Goal: Task Accomplishment & Management: Manage account settings

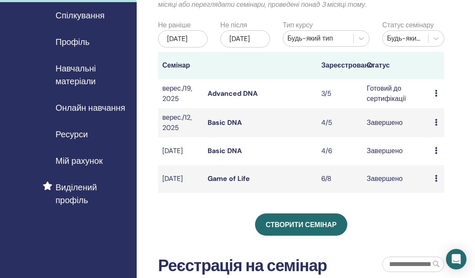
scroll to position [79, 1]
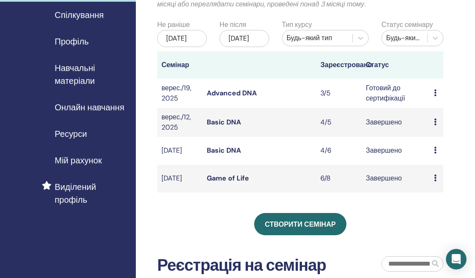
click at [232, 155] on link "Basic DNA" at bounding box center [224, 150] width 34 height 9
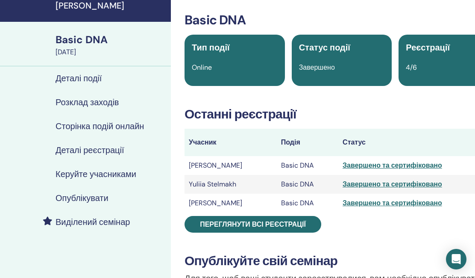
scroll to position [36, 0]
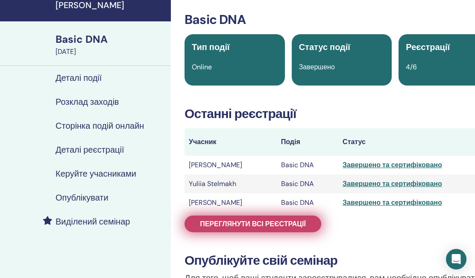
click at [238, 226] on span "Переглянути всі реєстрації" at bounding box center [253, 223] width 106 height 9
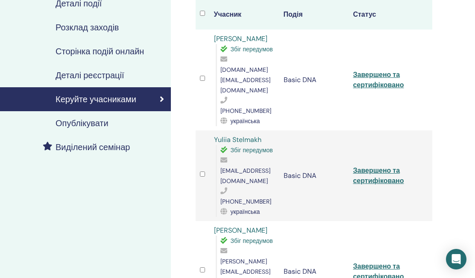
scroll to position [115, 0]
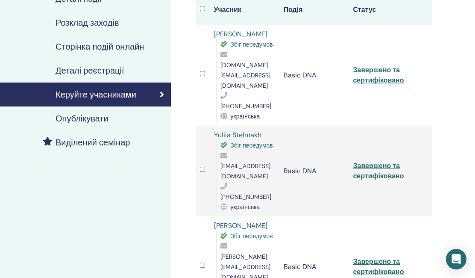
drag, startPoint x: 275, startPoint y: 196, endPoint x: 214, endPoint y: 193, distance: 61.6
click at [214, 216] on td "Oksana Shcherbak Збіг передумов oksana.moontales@gmail.com +48 880 071 467 укра…" at bounding box center [245, 266] width 70 height 101
copy link "Oksana Shcherbak"
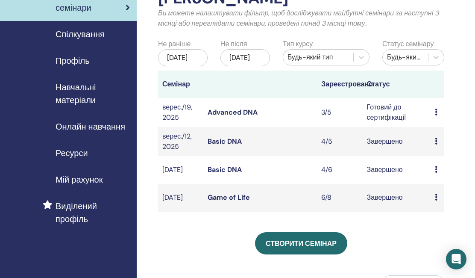
scroll to position [62, 0]
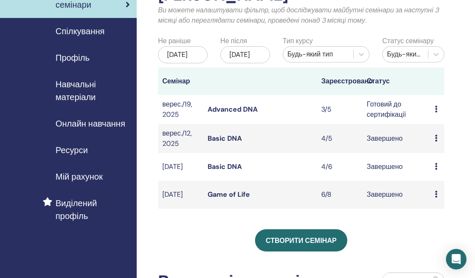
click at [238, 199] on link "Game of Life" at bounding box center [229, 194] width 42 height 9
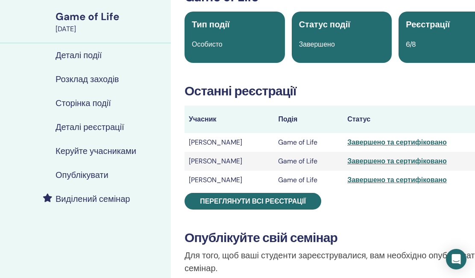
scroll to position [59, 0]
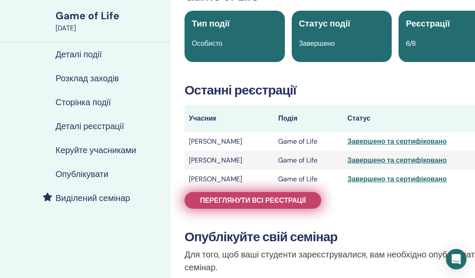
click at [289, 200] on span "Переглянути всі реєстрації" at bounding box center [253, 200] width 106 height 9
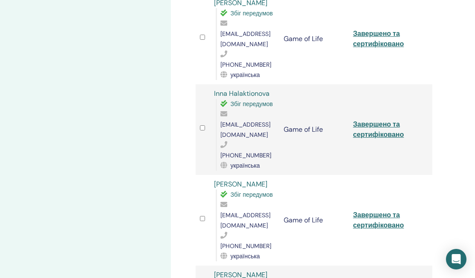
scroll to position [319, 0]
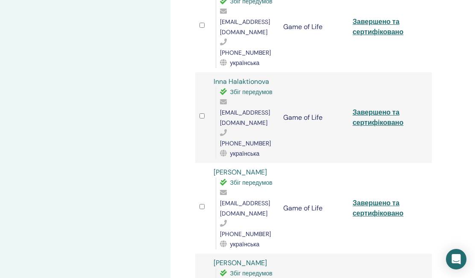
drag, startPoint x: 262, startPoint y: 142, endPoint x: 213, endPoint y: 132, distance: 50.1
click at [213, 163] on td "[PERSON_NAME] Збіг передумов [EMAIL_ADDRESS][DOMAIN_NAME] [PHONE_NUMBER] україн…" at bounding box center [245, 208] width 70 height 91
copy link "[PERSON_NAME]"
